Goal: Information Seeking & Learning: Learn about a topic

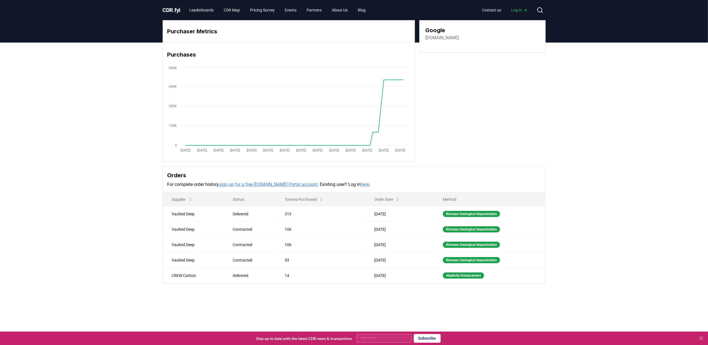
click at [280, 185] on link "sign up for a free CDR.fyi Portal account" at bounding box center [268, 184] width 98 height 5
click at [474, 229] on div "Biomass Geological Sequestration" at bounding box center [471, 229] width 57 height 6
click at [477, 250] on td "Biomass Geological Sequestration" at bounding box center [489, 244] width 111 height 15
click at [477, 267] on td "Biomass Geological Sequestration" at bounding box center [489, 259] width 111 height 15
click at [467, 281] on td "Alkalinity Enhancement" at bounding box center [489, 275] width 111 height 15
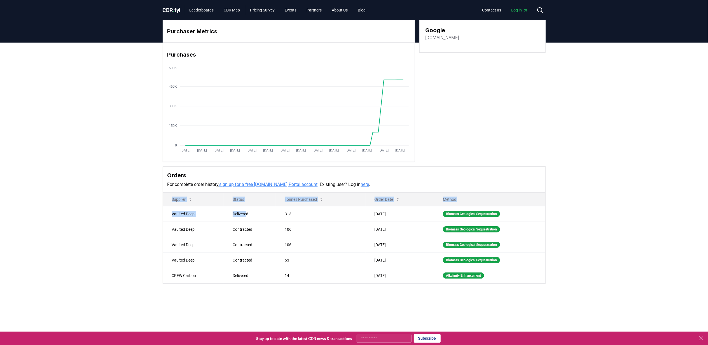
drag, startPoint x: 247, startPoint y: 216, endPoint x: 521, endPoint y: 298, distance: 285.8
click at [521, 298] on div "Purchaser Metrics Purchases Jan 2019 Jul 2019 Jan 2020 Jul 2020 Jan 2021 Jul 20…" at bounding box center [354, 174] width 708 height 263
drag, startPoint x: 521, startPoint y: 298, endPoint x: 550, endPoint y: 281, distance: 34.2
click at [550, 281] on div "Purchaser Metrics Purchases Jan 2019 Jul 2019 Jan 2020 Jul 2020 Jan 2021 Jul 20…" at bounding box center [354, 151] width 392 height 263
click at [381, 194] on button "Order Date" at bounding box center [387, 199] width 34 height 11
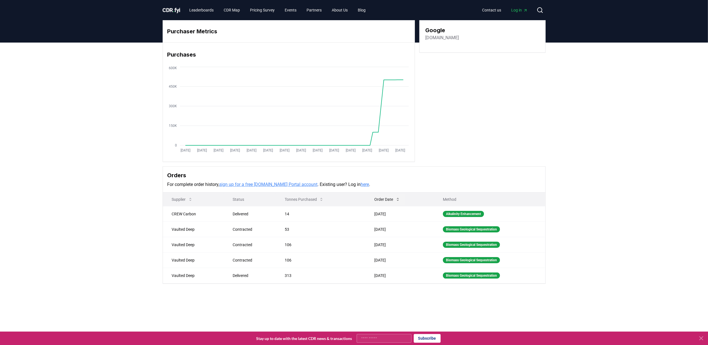
click at [382, 197] on button "Order Date" at bounding box center [387, 199] width 34 height 11
click at [372, 99] on icon "Jan 2019 Jul 2019 Jan 2020 Jul 2020 Jan 2021 Jul 2021 Jan 2022 Jul 2022 Jan 202…" at bounding box center [286, 111] width 247 height 90
click at [399, 78] on icon "Jan 2019 Jul 2019 Jan 2020 Jul 2020 Jan 2021 Jul 2021 Jan 2022 Jul 2022 Jan 202…" at bounding box center [286, 111] width 247 height 90
click at [391, 78] on icon "Jan 2019 Jul 2019 Jan 2020 Jul 2020 Jan 2021 Jul 2021 Jan 2022 Jul 2022 Jan 202…" at bounding box center [286, 111] width 247 height 90
click at [399, 78] on icon "Jan 2019 Jul 2019 Jan 2020 Jul 2020 Jan 2021 Jul 2021 Jan 2022 Jul 2022 Jan 202…" at bounding box center [286, 111] width 247 height 90
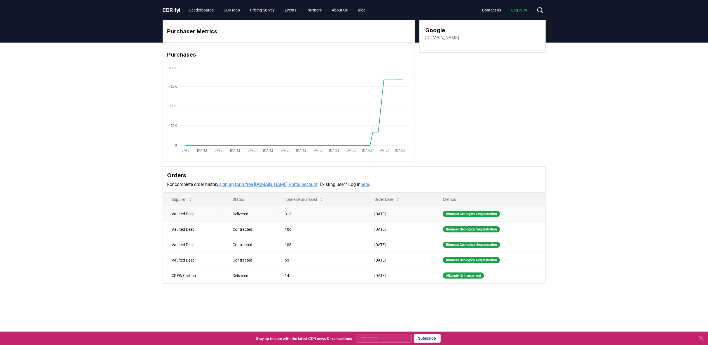
click at [185, 214] on td "Vaulted Deep" at bounding box center [193, 213] width 61 height 15
click at [233, 8] on link "CDR Map" at bounding box center [231, 10] width 25 height 10
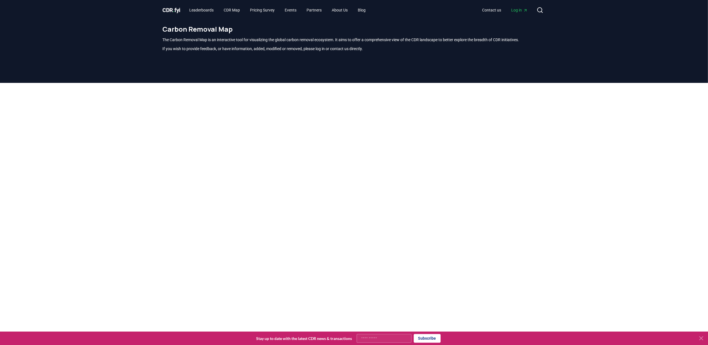
scroll to position [165, 0]
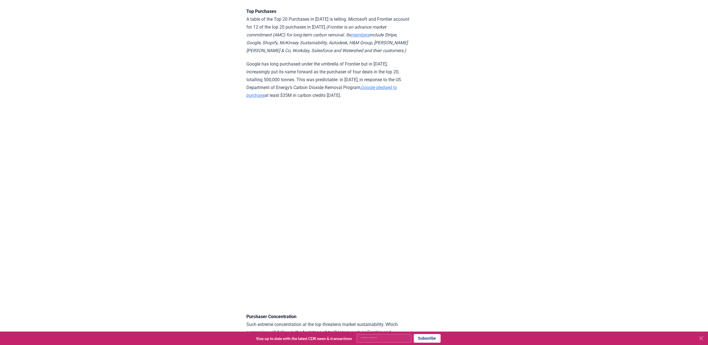
scroll to position [1456, 0]
